Goal: Information Seeking & Learning: Compare options

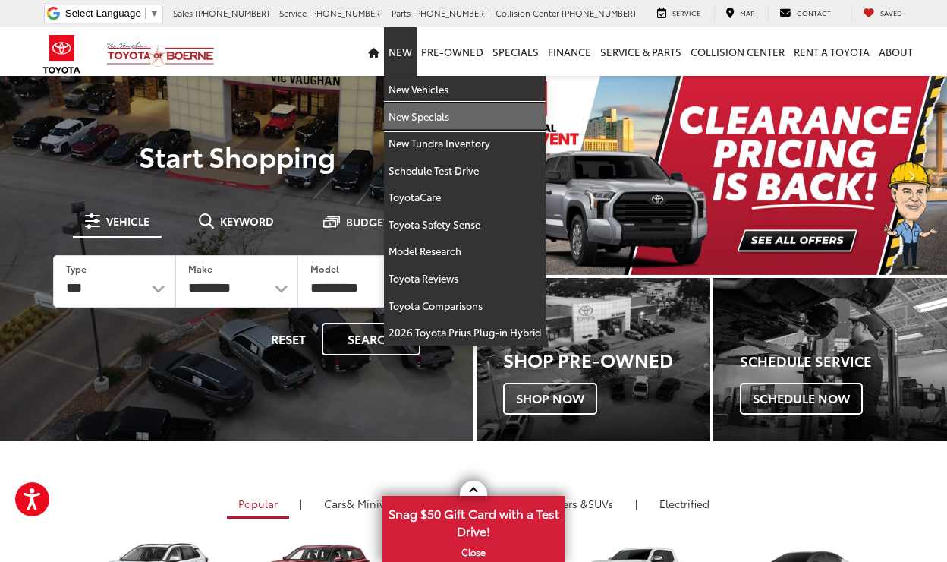
click at [424, 118] on link "New Specials" at bounding box center [465, 116] width 162 height 27
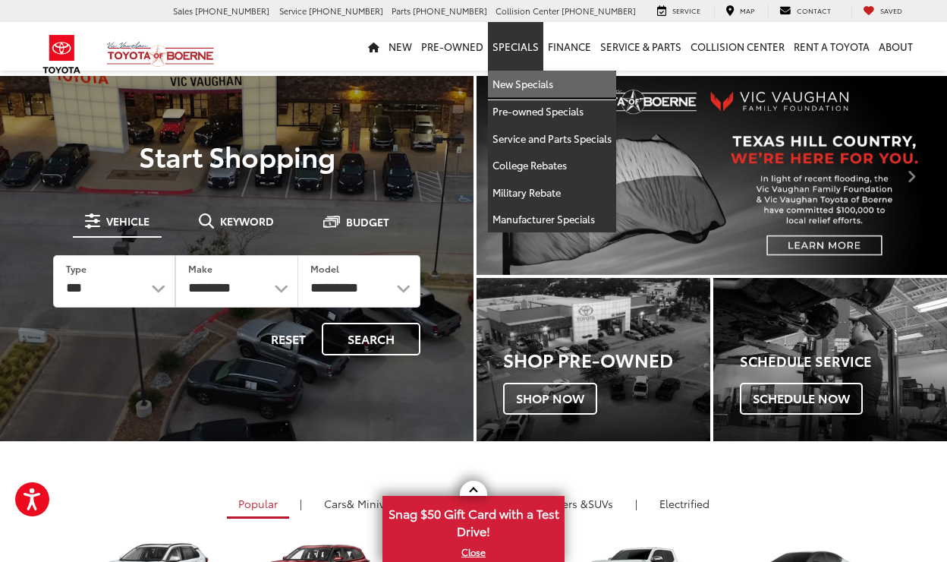
click at [529, 84] on link "New Specials" at bounding box center [552, 84] width 128 height 27
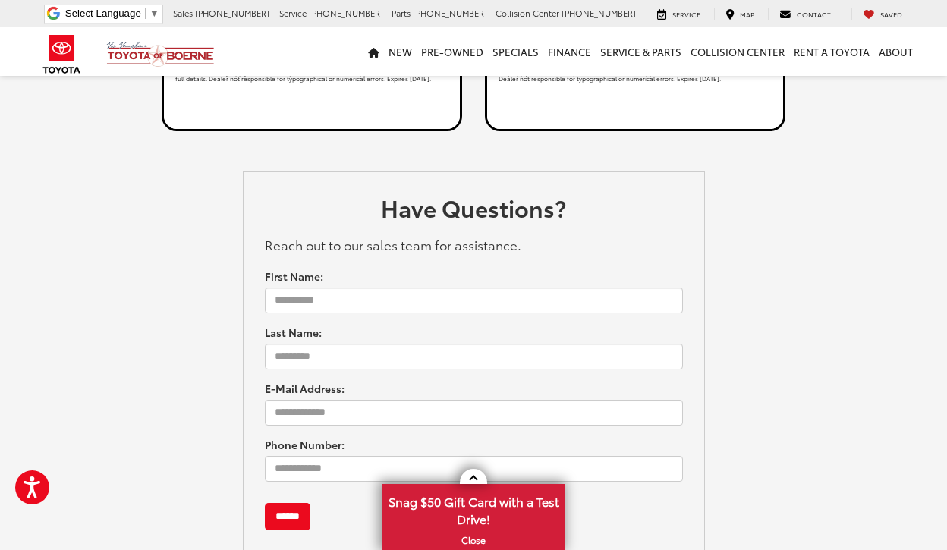
scroll to position [4011, 0]
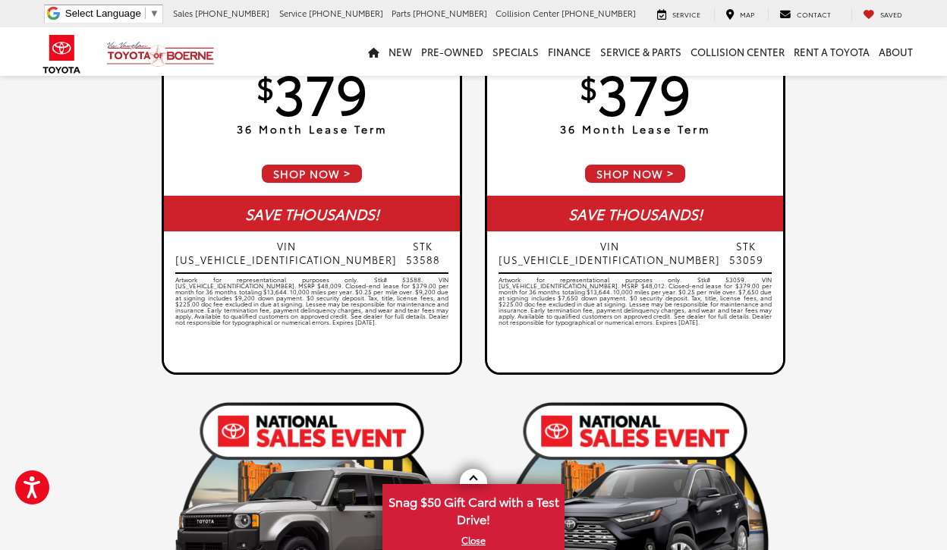
scroll to position [1746, 0]
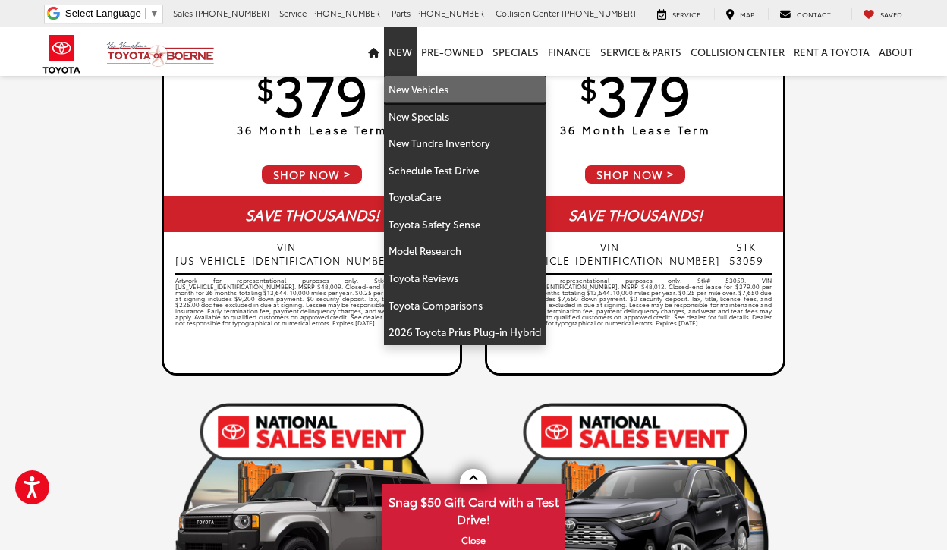
click at [419, 91] on link "New Vehicles" at bounding box center [465, 89] width 162 height 27
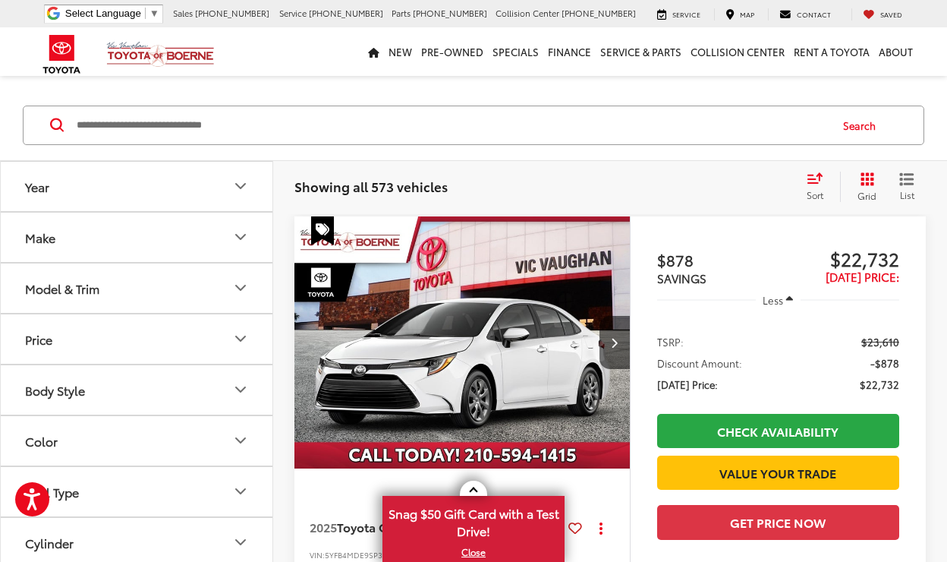
scroll to position [152, 0]
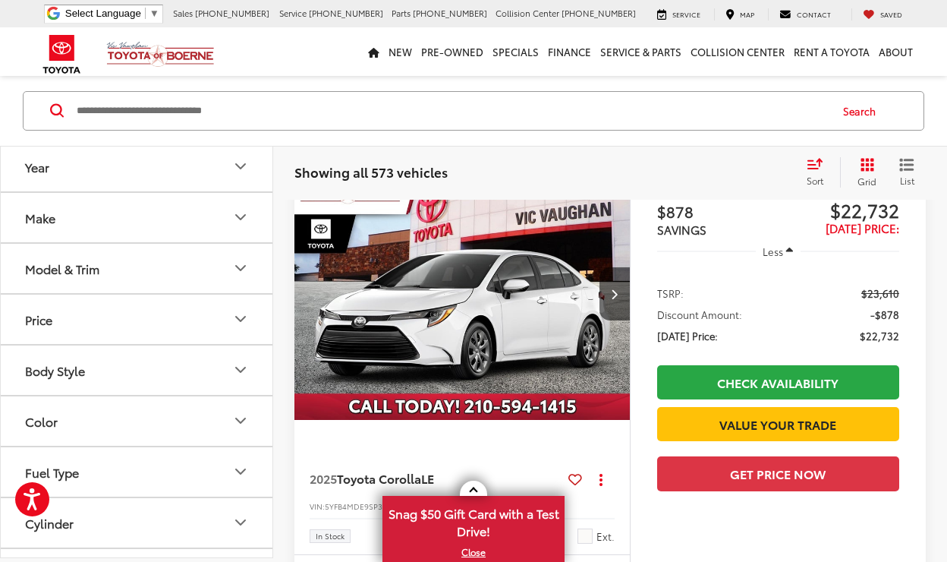
click at [244, 168] on icon "Year" at bounding box center [241, 166] width 18 height 18
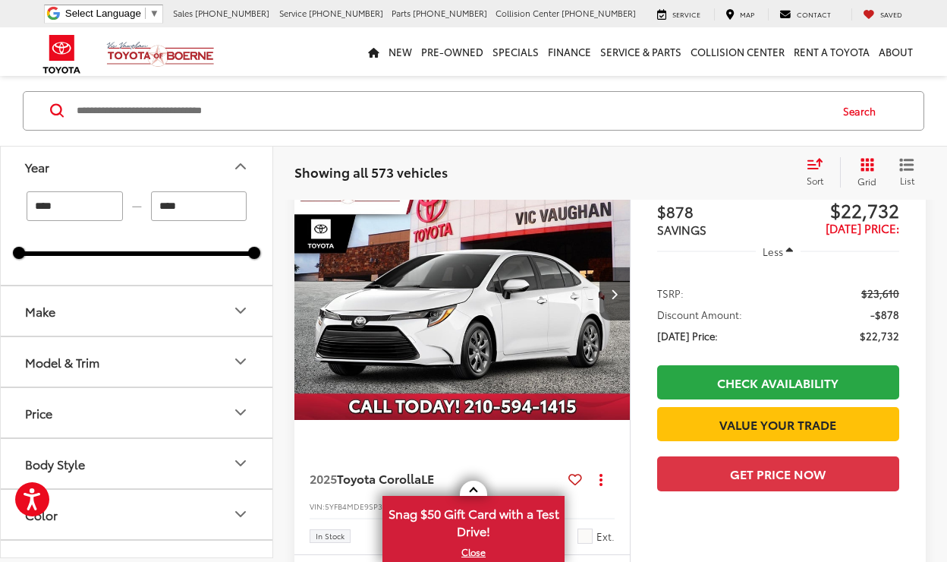
scroll to position [150, 0]
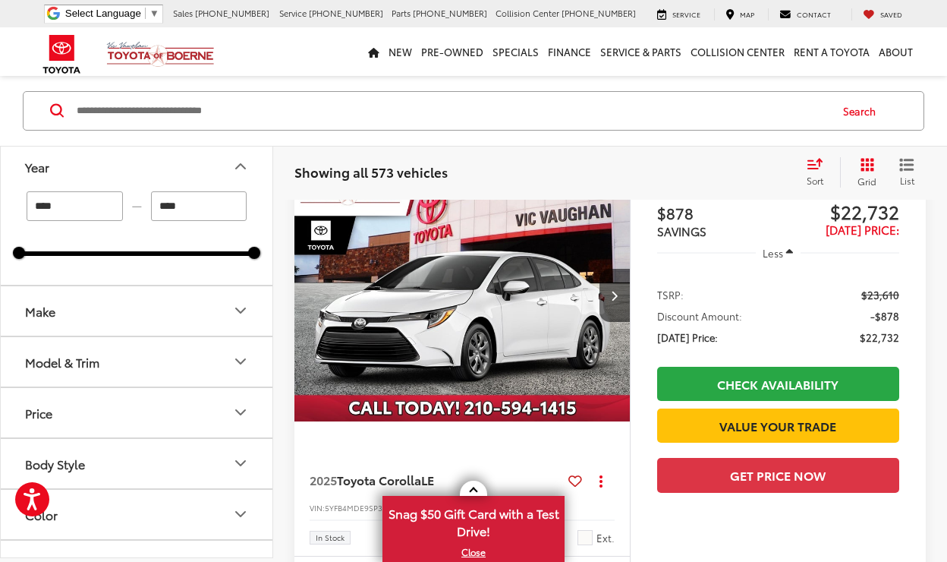
click at [83, 204] on input "****" at bounding box center [75, 206] width 96 height 30
type input "****"
click at [243, 309] on icon "Make" at bounding box center [241, 310] width 18 height 18
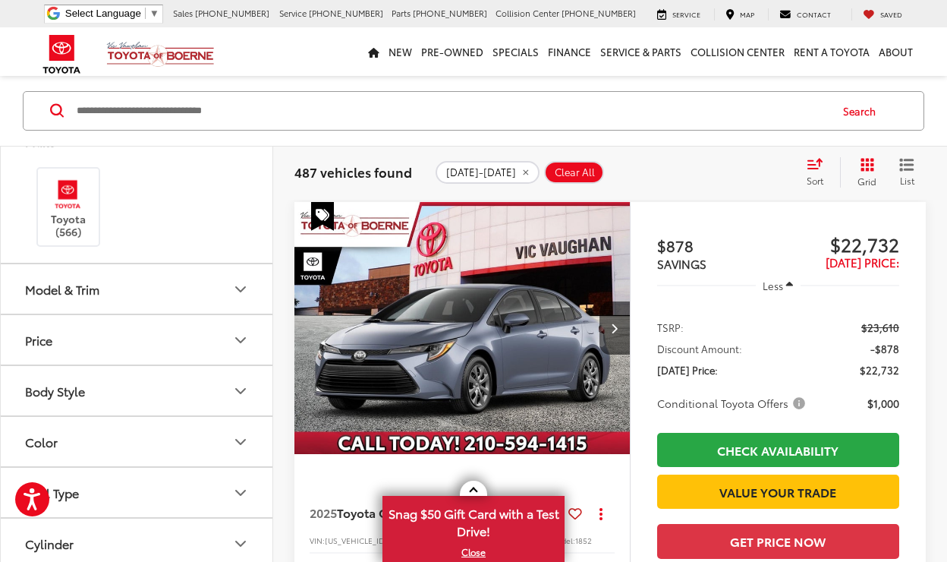
scroll to position [228, 0]
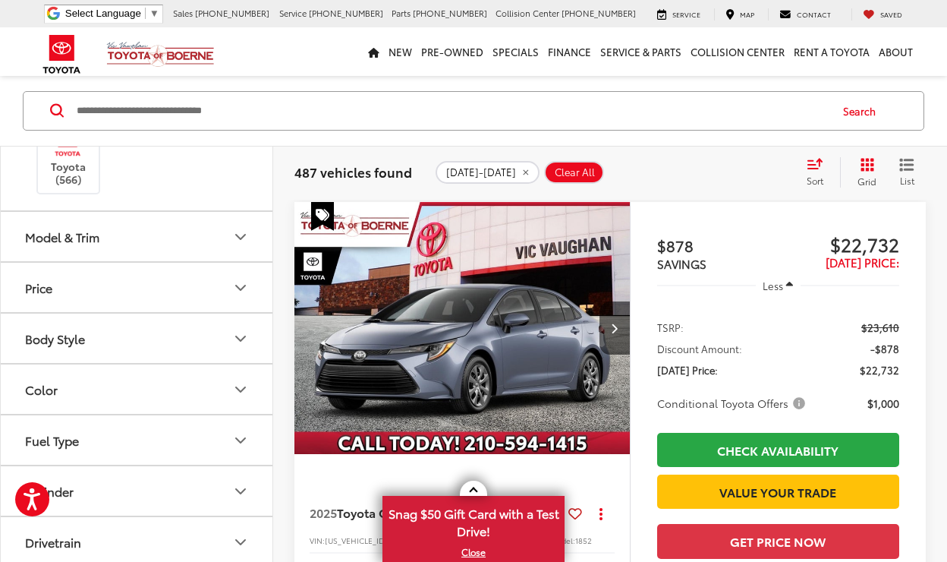
click at [239, 236] on icon "Model & Trim" at bounding box center [241, 237] width 18 height 18
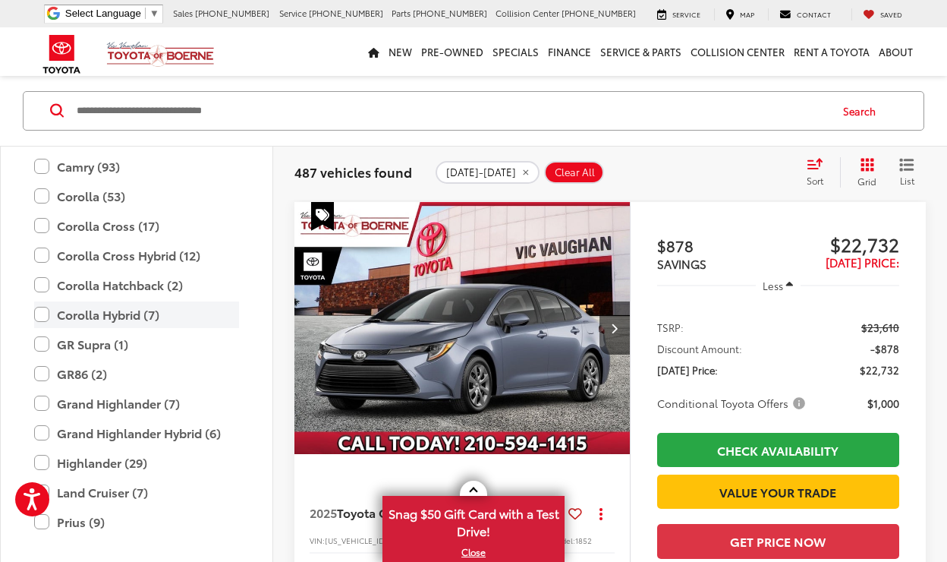
scroll to position [370, 0]
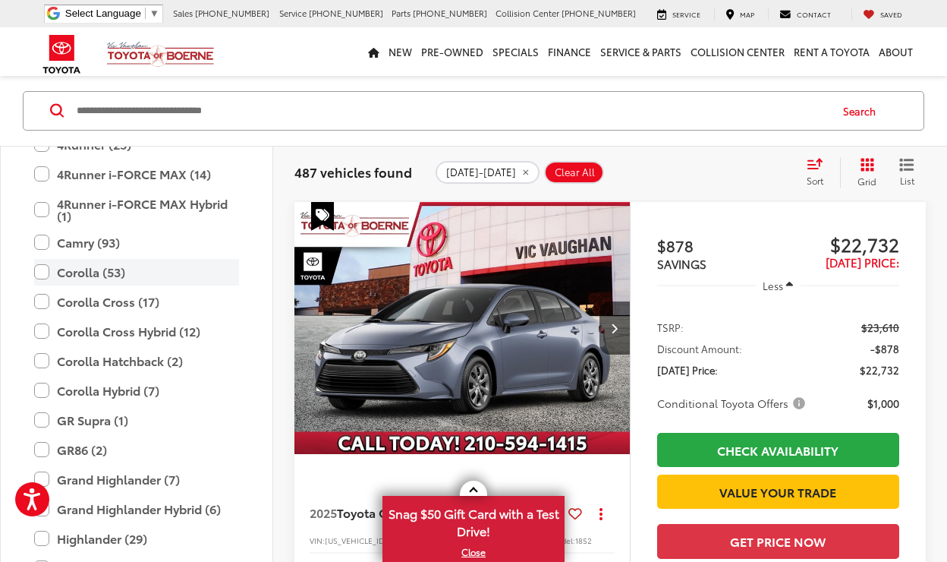
click at [40, 272] on label "Corolla (53)" at bounding box center [136, 272] width 205 height 27
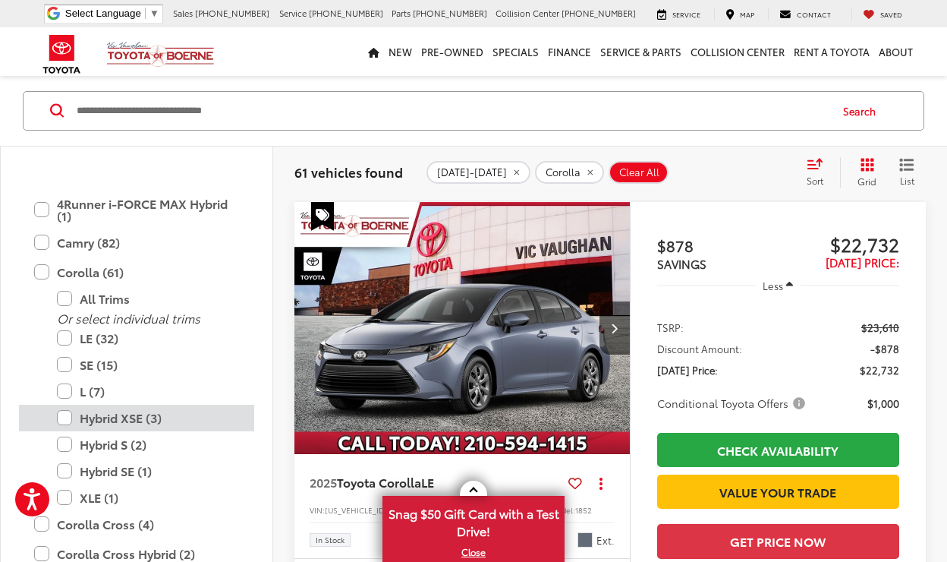
scroll to position [446, 0]
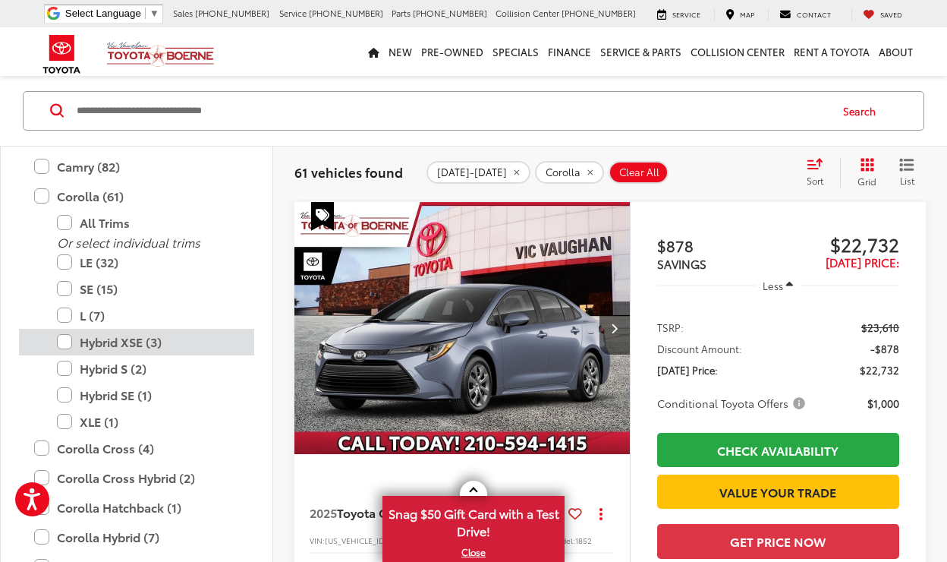
click at [66, 342] on label "Hybrid XSE (3)" at bounding box center [148, 342] width 182 height 27
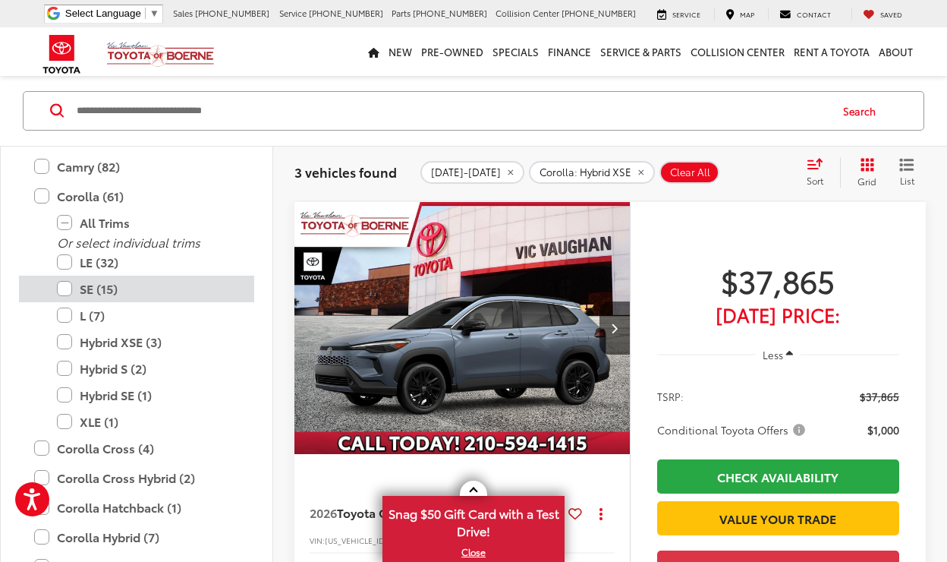
click at [61, 283] on label "SE (15)" at bounding box center [148, 289] width 182 height 27
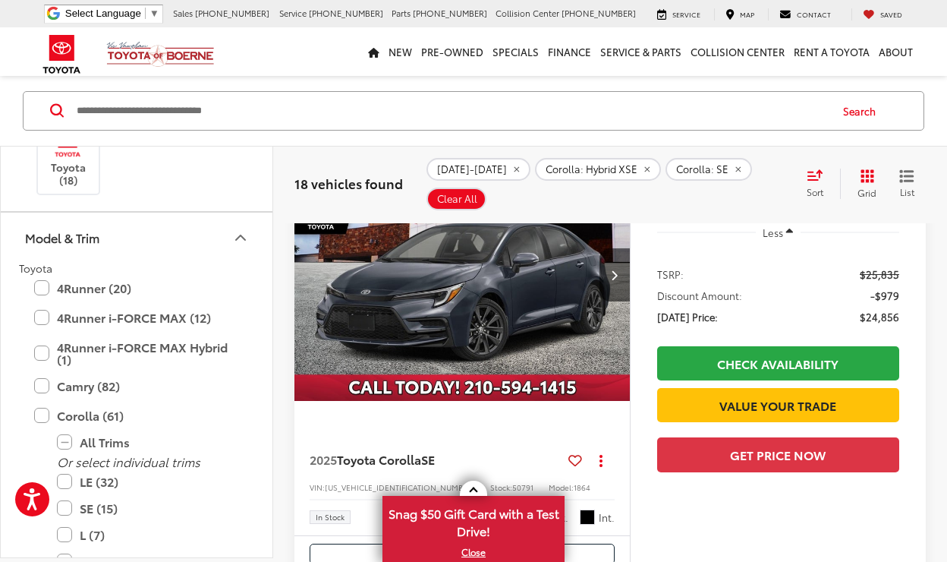
scroll to position [216, 0]
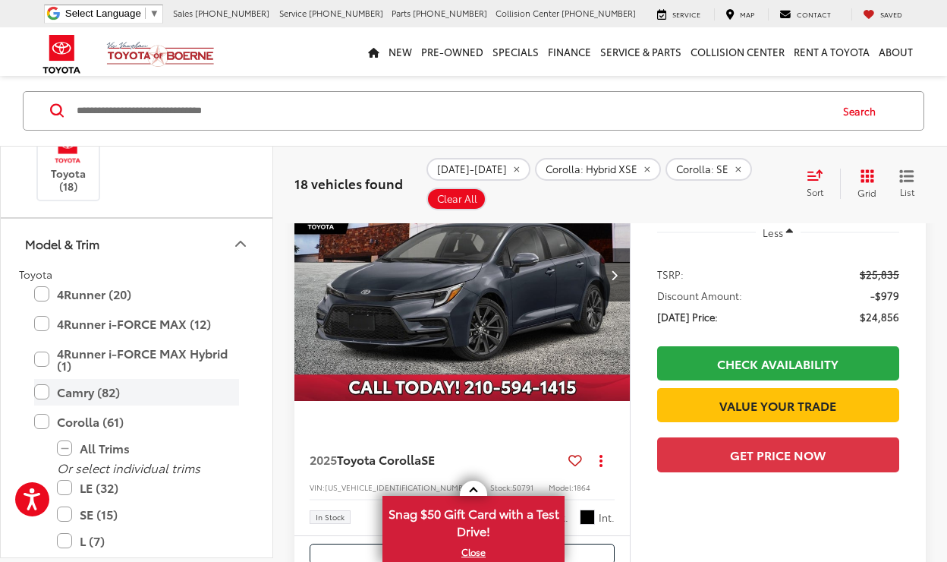
click at [44, 390] on label "Camry (82)" at bounding box center [136, 392] width 205 height 27
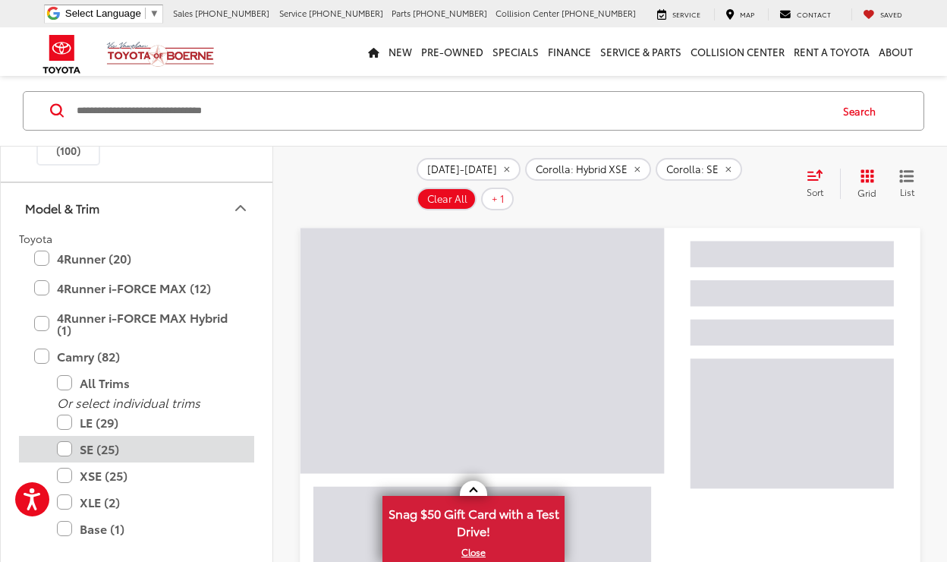
scroll to position [292, 0]
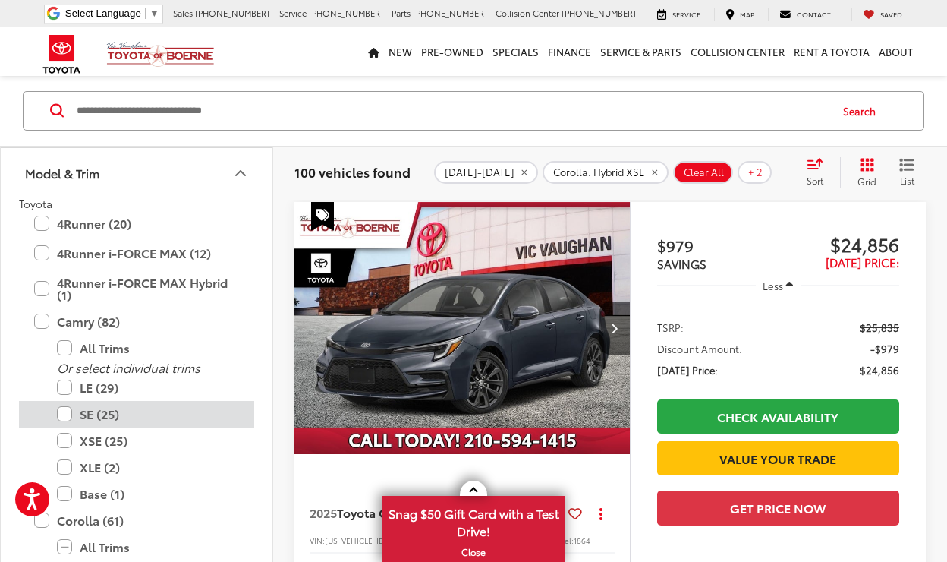
click at [64, 415] on label "SE (25)" at bounding box center [148, 414] width 182 height 27
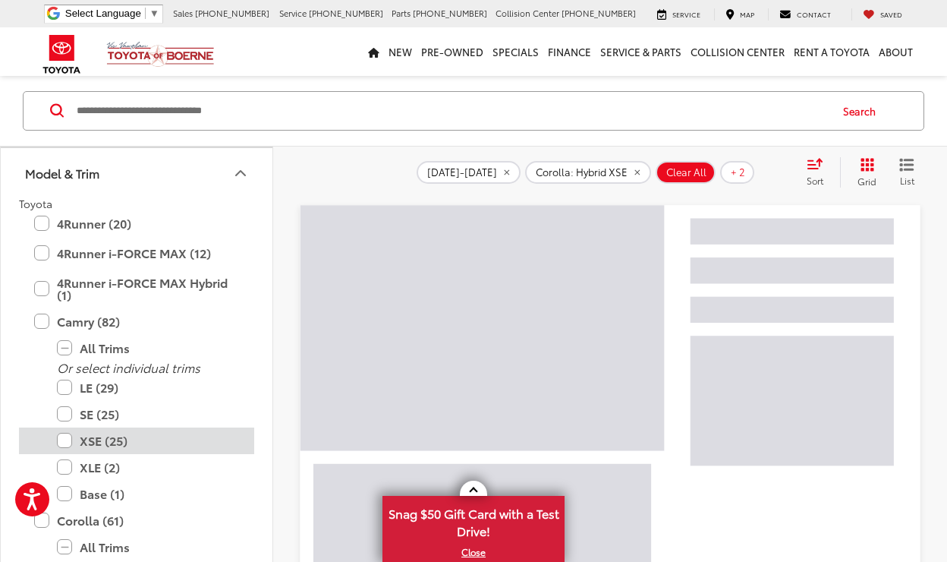
click at [65, 438] on label "XSE (25)" at bounding box center [148, 440] width 182 height 27
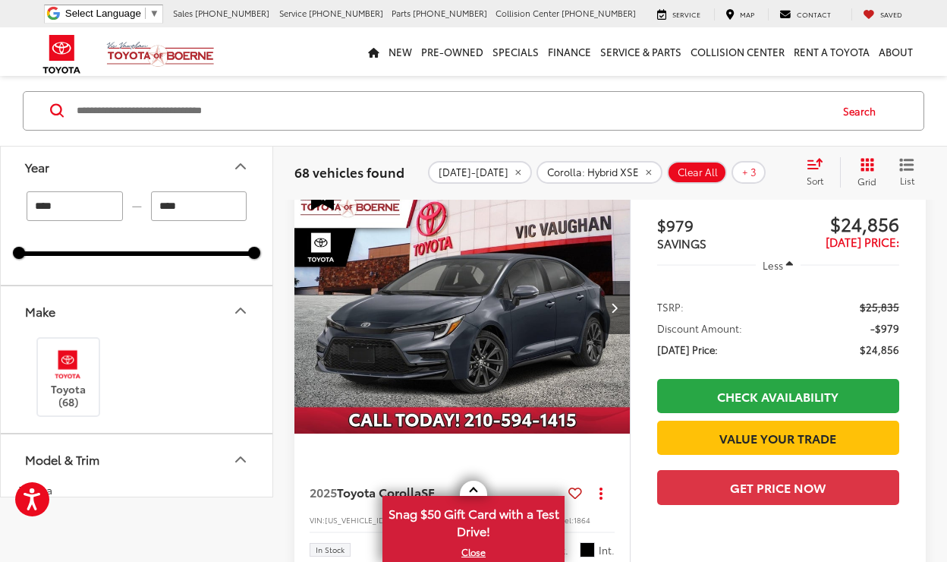
scroll to position [42, 0]
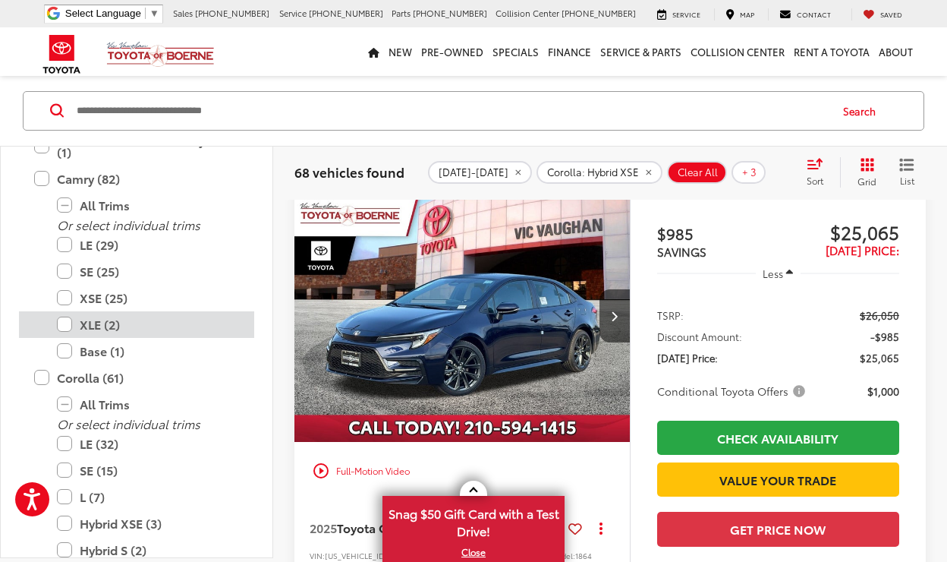
scroll to position [446, 0]
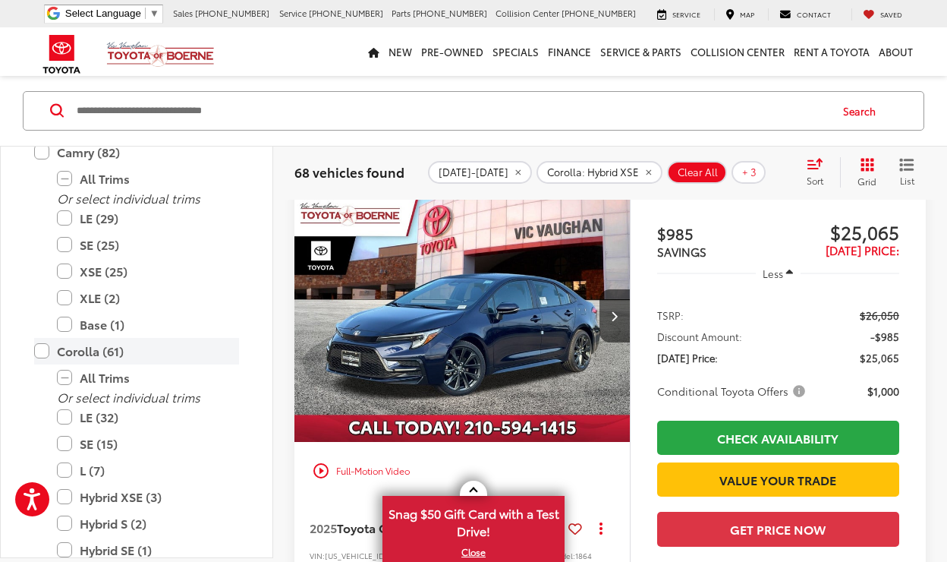
click at [40, 352] on label "Corolla (61)" at bounding box center [136, 351] width 205 height 27
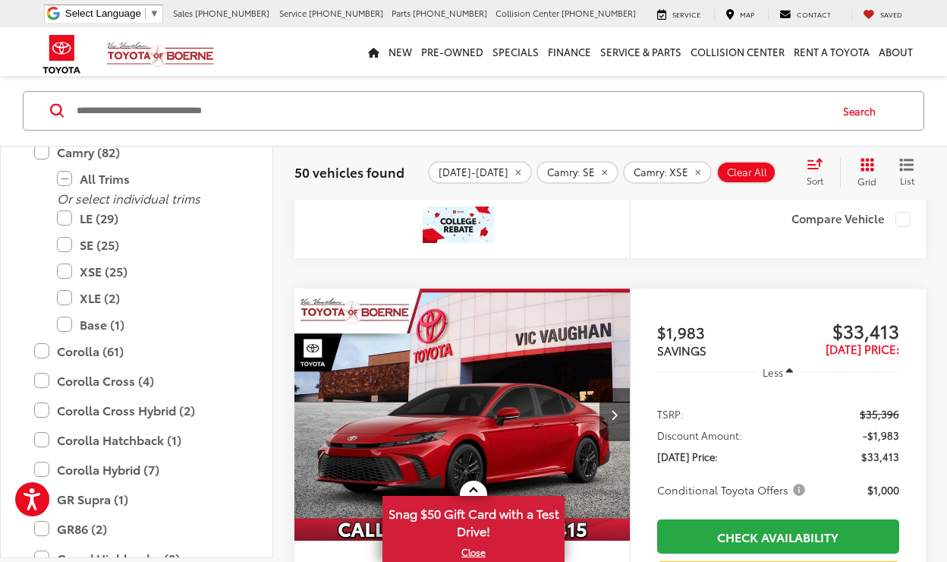
scroll to position [4673, 0]
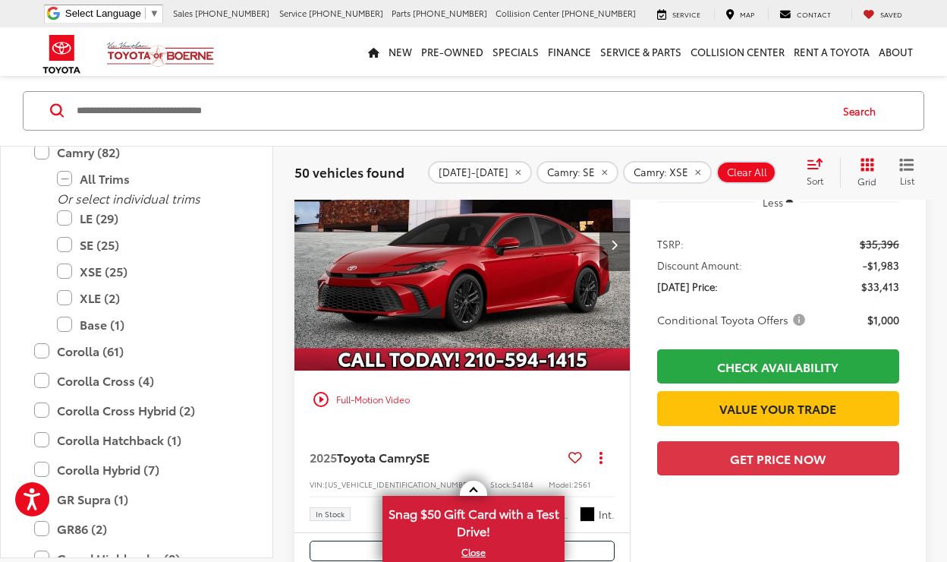
click at [622, 244] on button "Next image" at bounding box center [615, 244] width 30 height 53
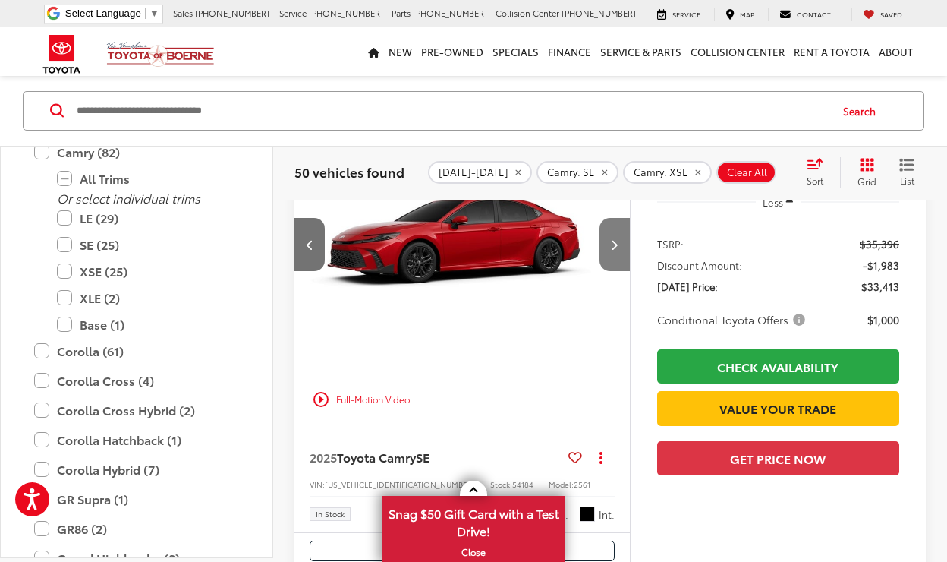
click at [623, 247] on button "Next image" at bounding box center [615, 244] width 30 height 53
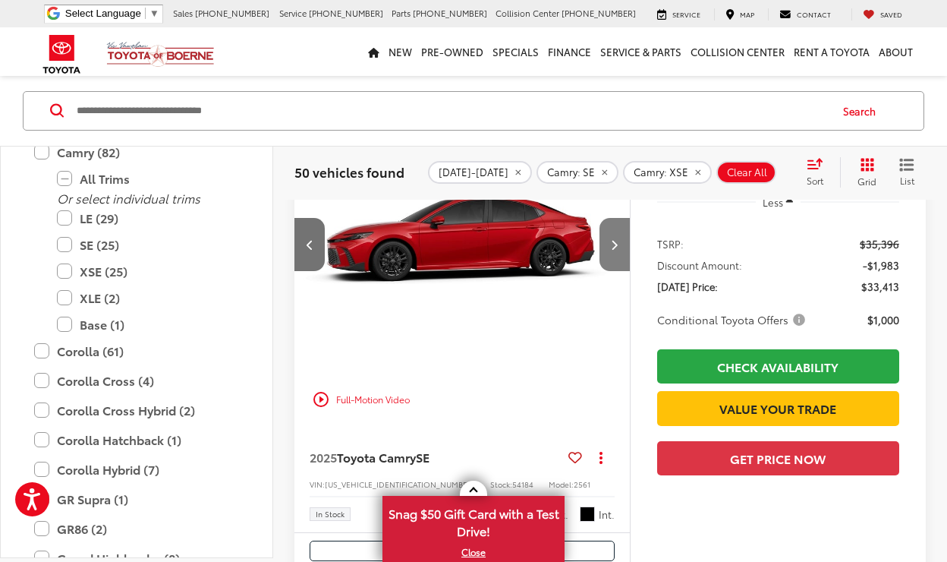
click at [623, 247] on button "Next image" at bounding box center [615, 244] width 30 height 53
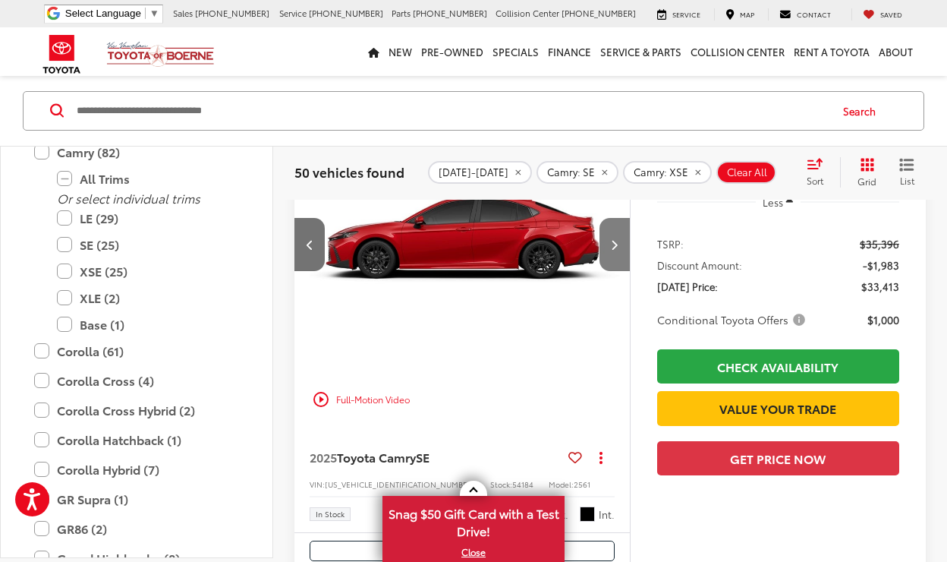
click at [623, 247] on button "Next image" at bounding box center [615, 244] width 30 height 53
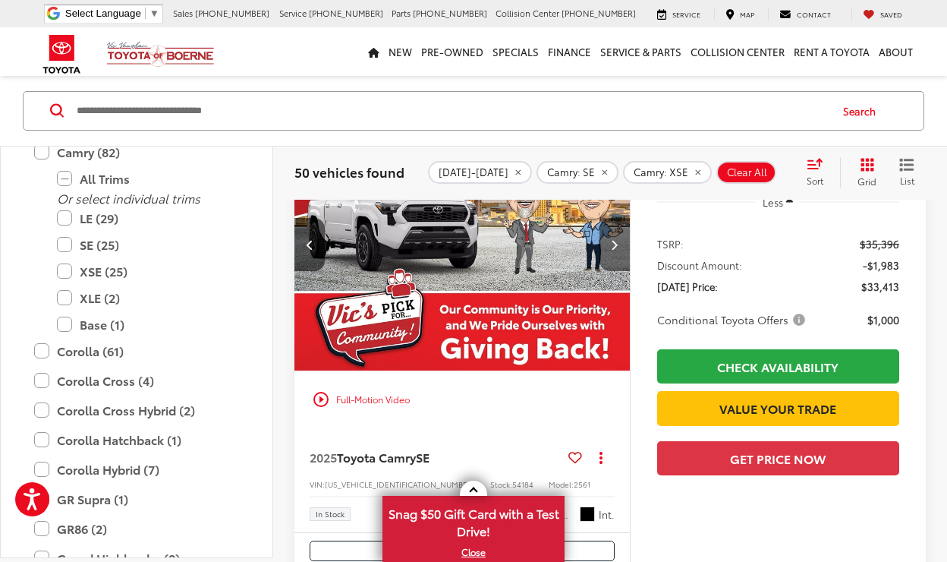
click at [623, 247] on button "Next image" at bounding box center [615, 244] width 30 height 53
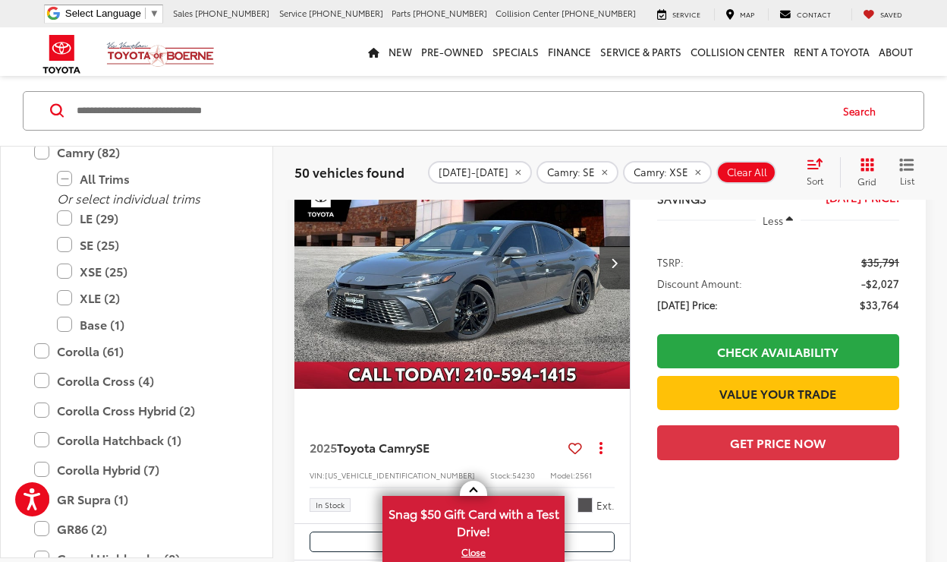
scroll to position [5811, 0]
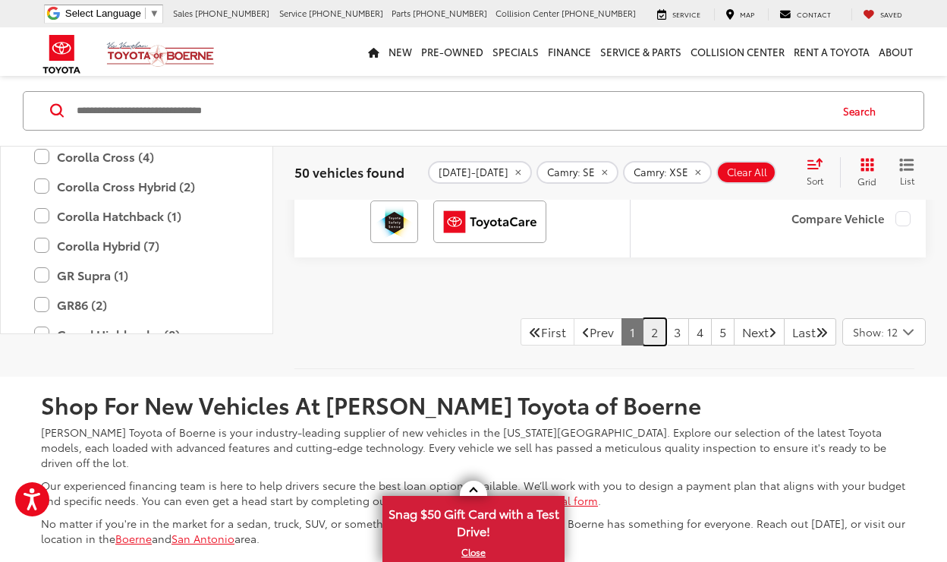
click at [643, 337] on link "2" at bounding box center [655, 331] width 24 height 27
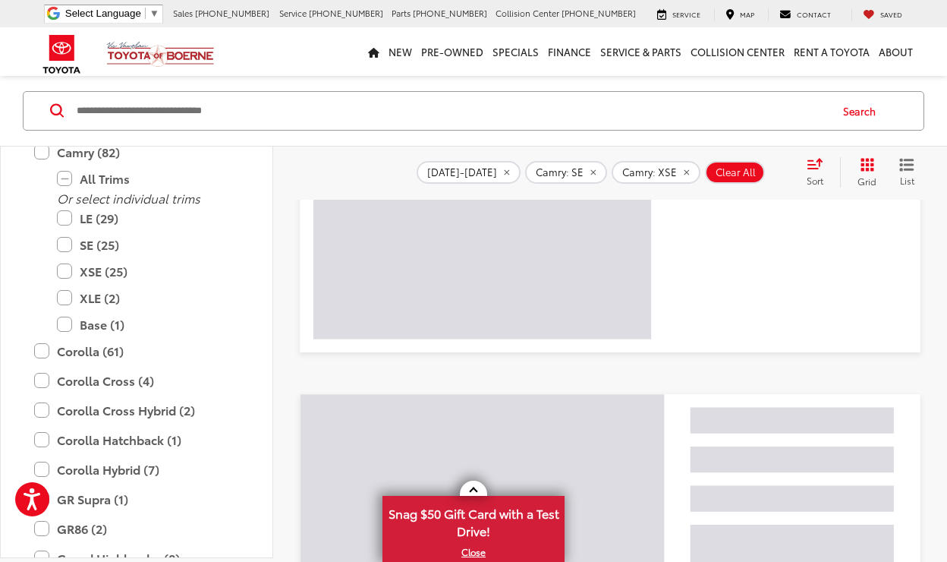
scroll to position [118, 0]
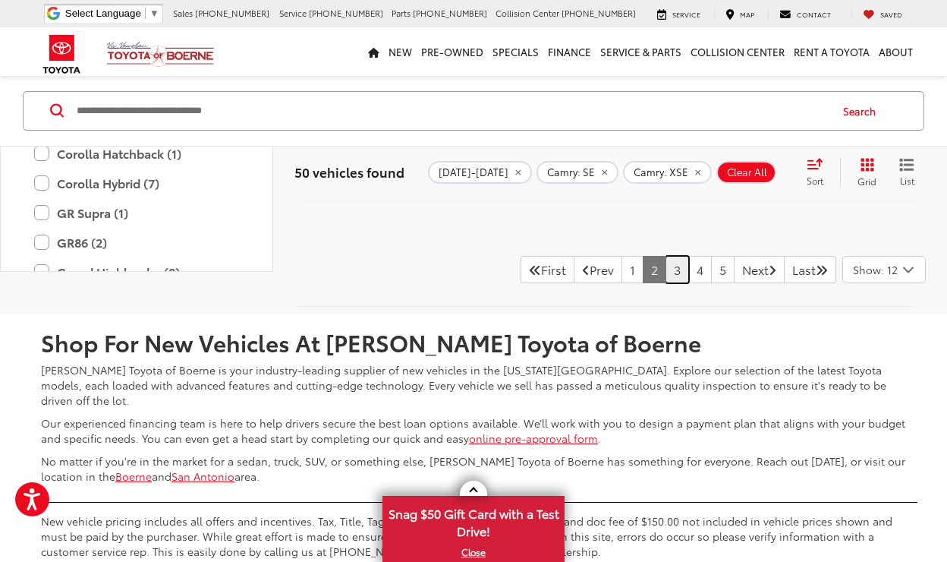
click at [666, 283] on link "3" at bounding box center [678, 269] width 24 height 27
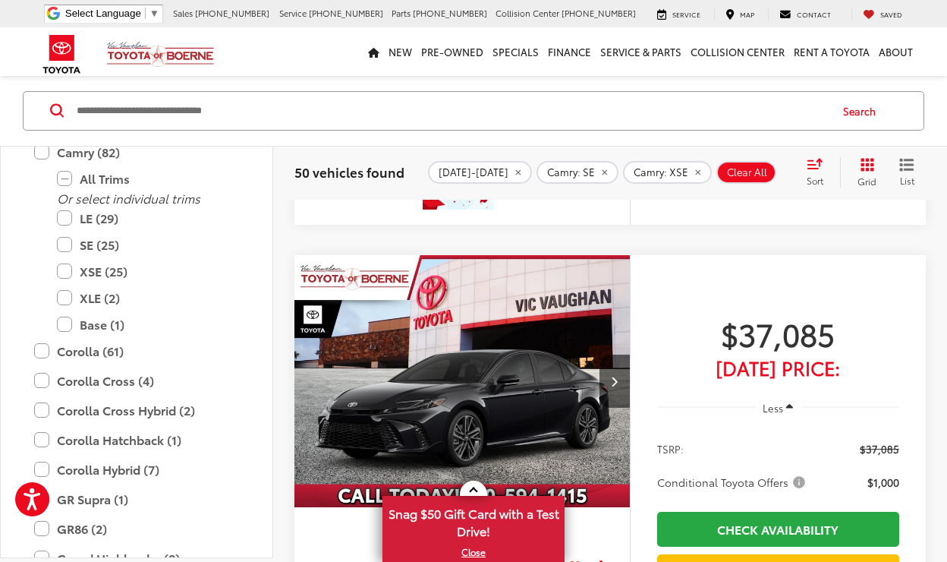
scroll to position [4597, 0]
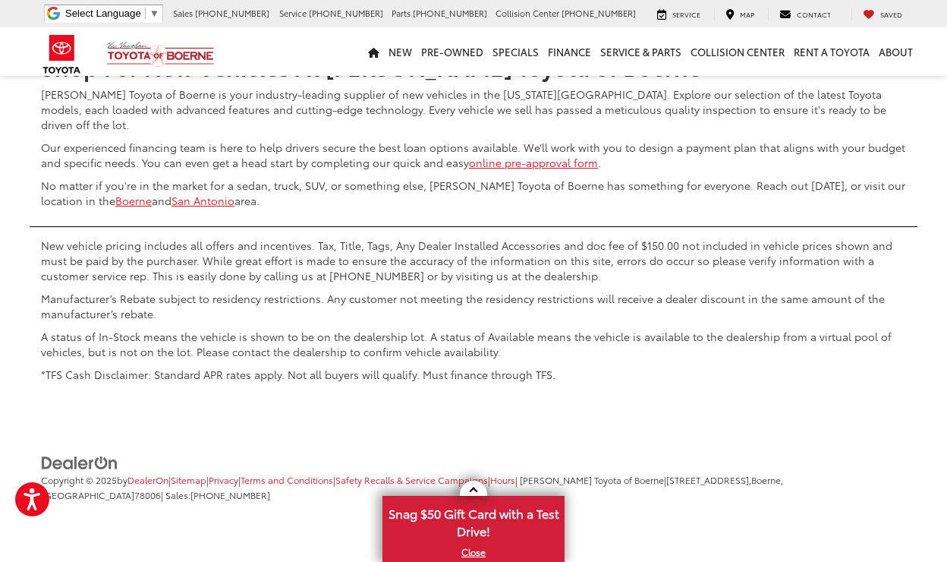
scroll to position [7012, 0]
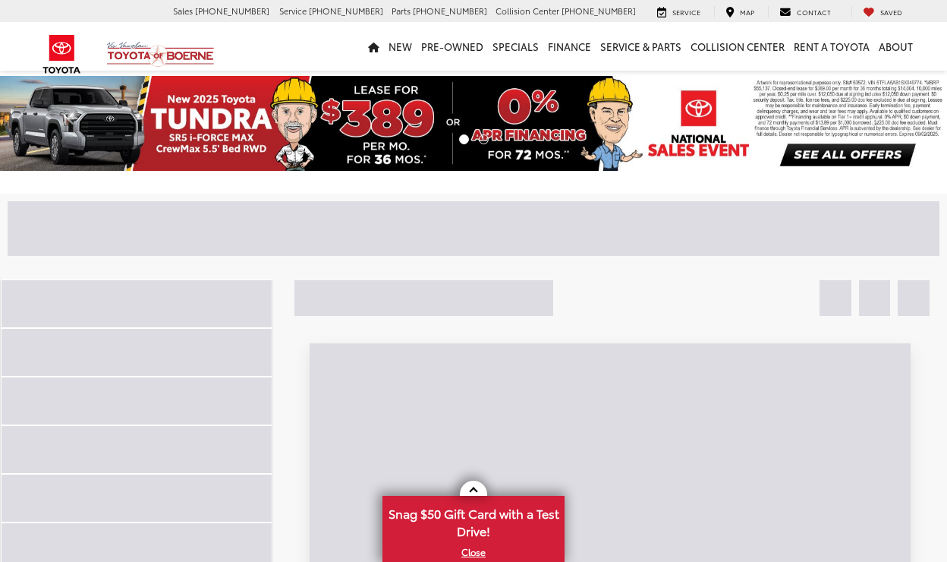
scroll to position [118, 0]
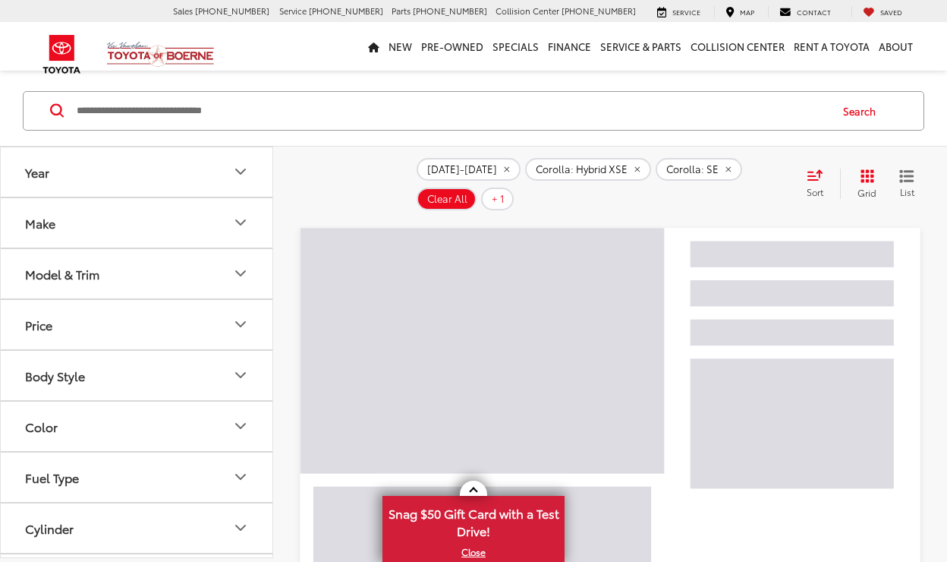
scroll to position [118, 0]
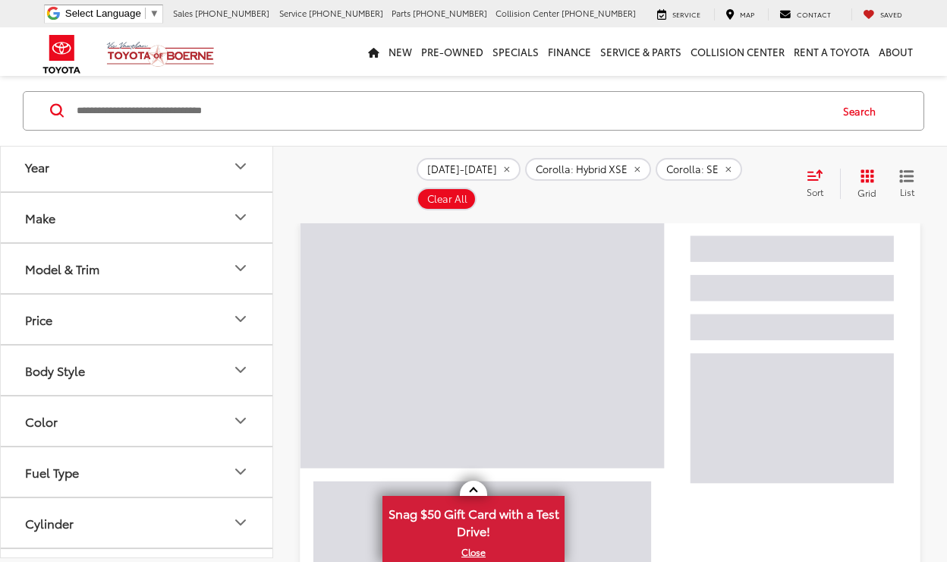
scroll to position [118, 0]
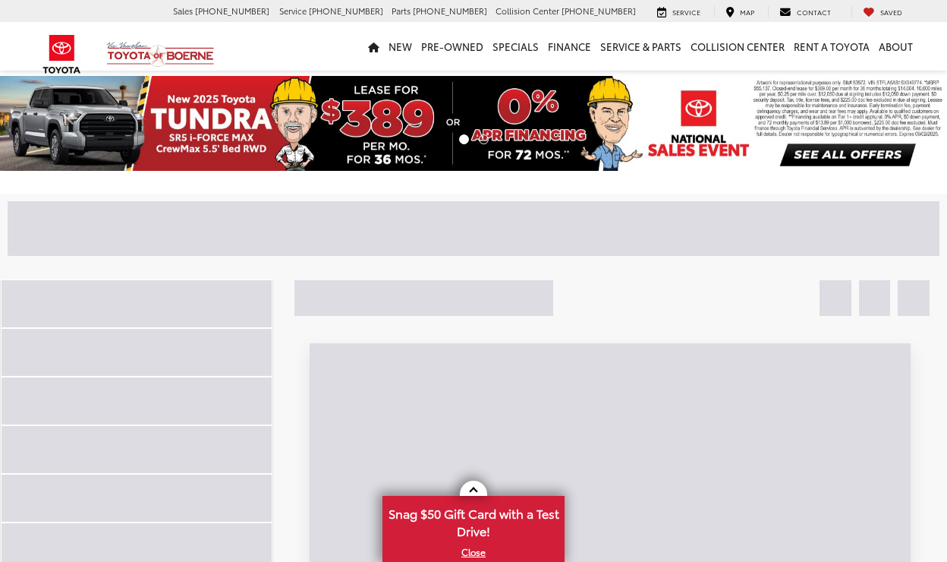
scroll to position [150, 0]
